Goal: Task Accomplishment & Management: Use online tool/utility

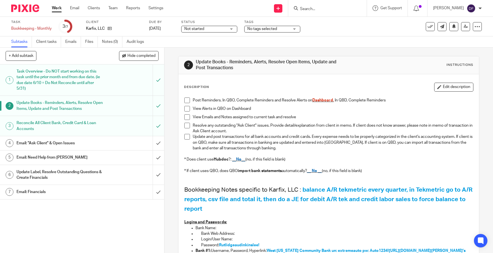
scroll to position [112, 0]
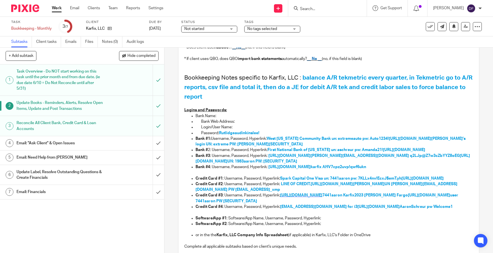
click at [316, 197] on span "https://secure.bankofamerica.com/" at bounding box center [301, 195] width 42 height 4
click at [401, 180] on span "https://verified.capitalone.com/auth/signin" at bounding box center [422, 178] width 42 height 4
click at [346, 186] on span "https://online.ondeck.com/login#/account/home" at bounding box center [347, 184] width 74 height 4
click at [464, 189] on div "Post Reminders. In QBO, Complete Reminders and Resolve Alerts on Dashboard. In …" at bounding box center [328, 121] width 294 height 276
copy span "aaron@karfixautorepair.com"
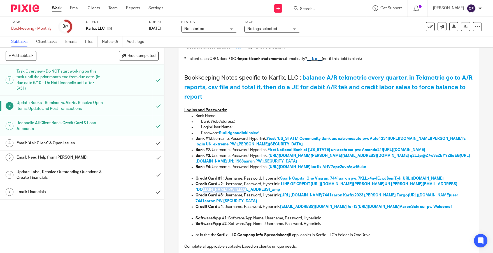
drag, startPoint x: 245, startPoint y: 197, endPoint x: 201, endPoint y: 194, distance: 44.6
click at [201, 193] on p "Credit Card #2 : Username, Password, Hyperlink: LINE OF CREDIT. https://online.…" at bounding box center [334, 186] width 278 height 11
copy span "wmw5jhu@jfe.HTD_xmp"
